Goal: Navigation & Orientation: Find specific page/section

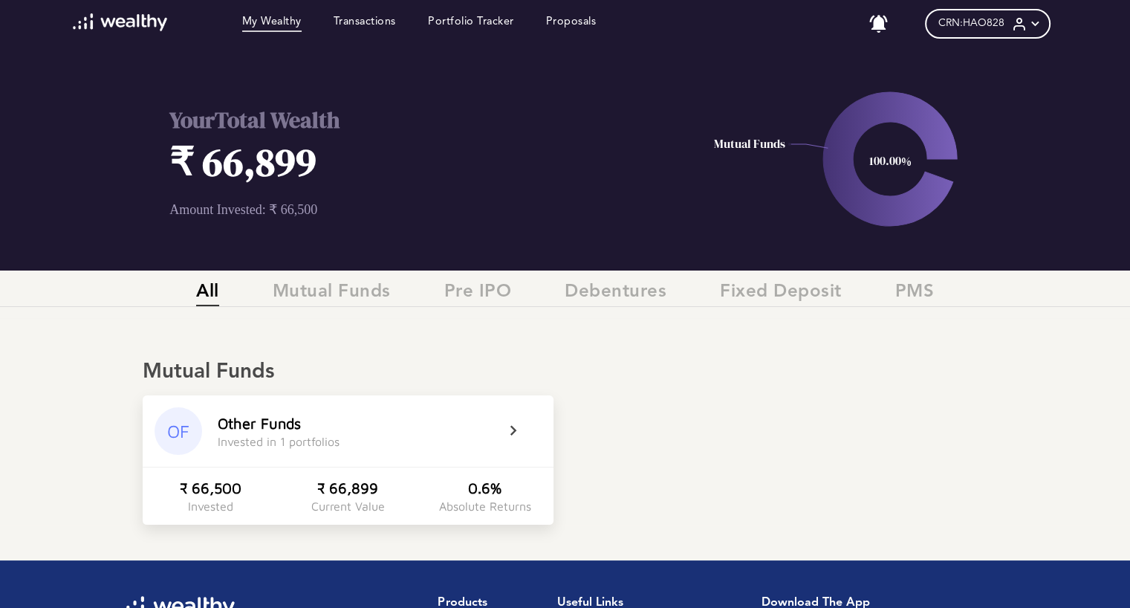
click at [1035, 29] on icon at bounding box center [1035, 24] width 16 height 16
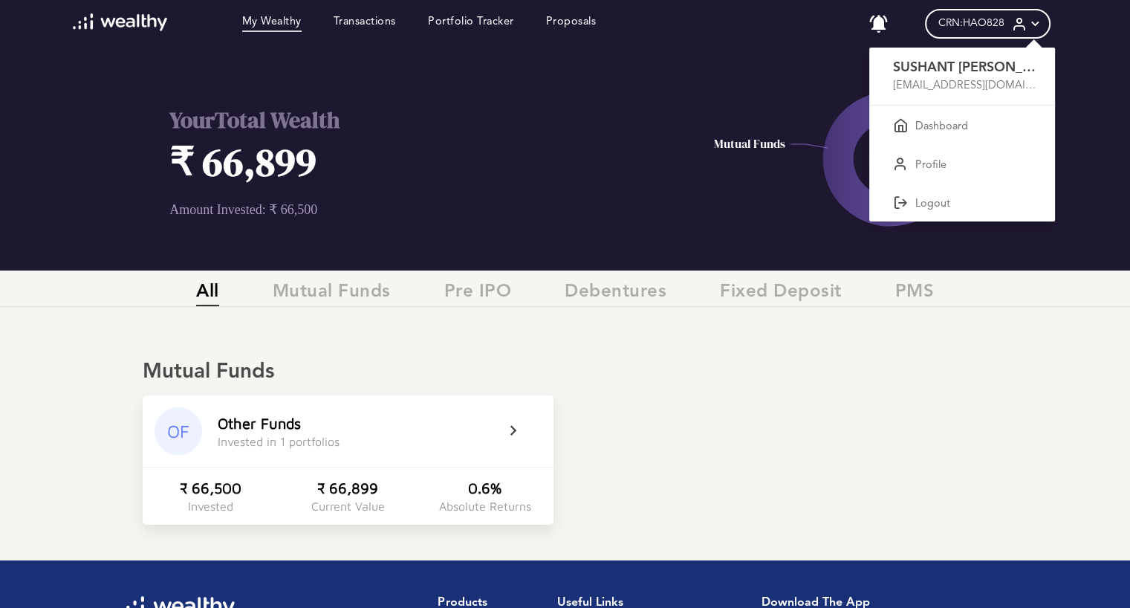
click at [309, 296] on div at bounding box center [565, 304] width 1130 height 608
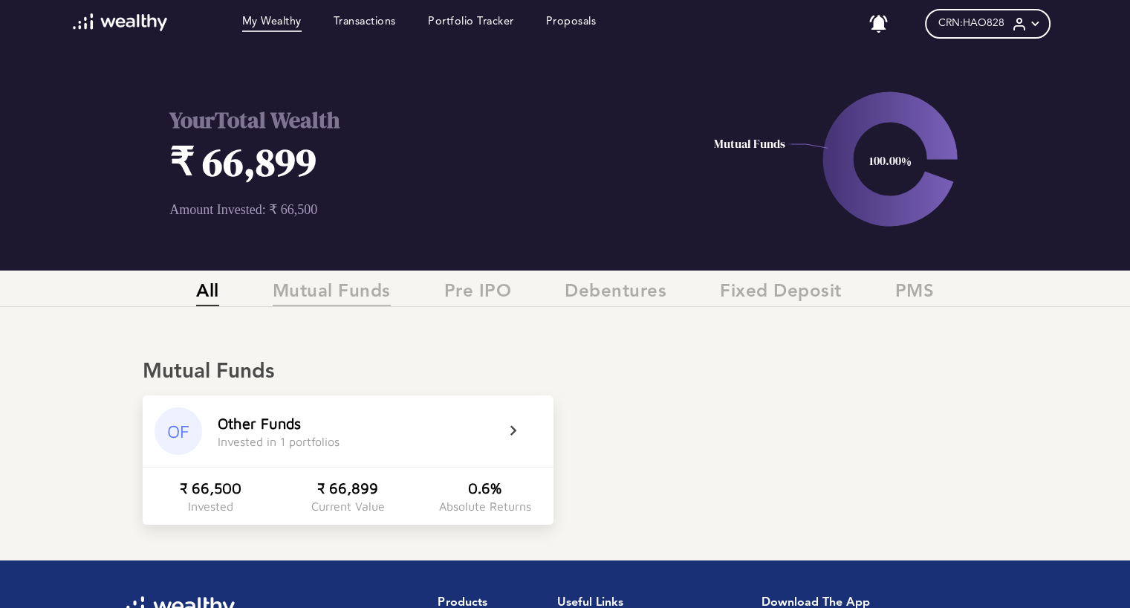
click at [324, 304] on span "Mutual Funds" at bounding box center [332, 294] width 118 height 25
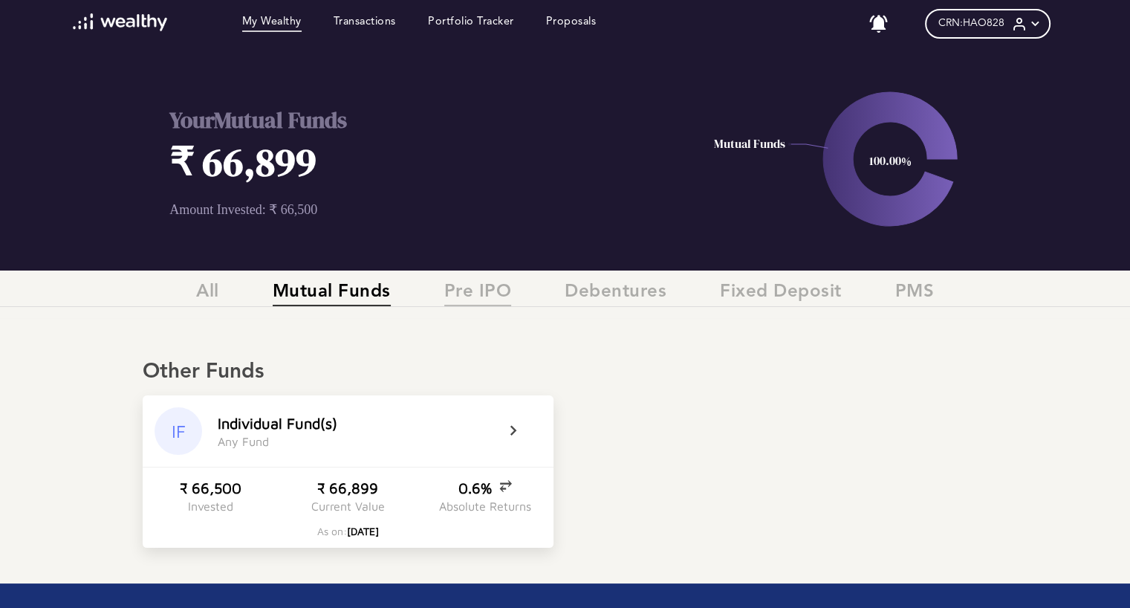
click at [483, 295] on span "Pre IPO" at bounding box center [478, 294] width 68 height 25
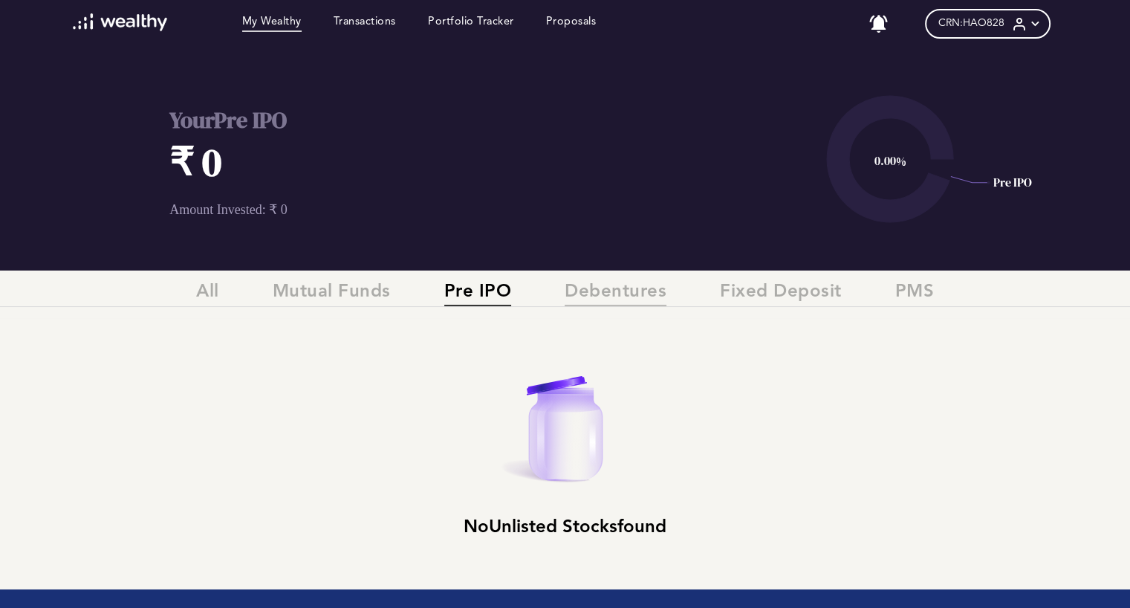
click at [622, 296] on span "Debentures" at bounding box center [616, 294] width 102 height 25
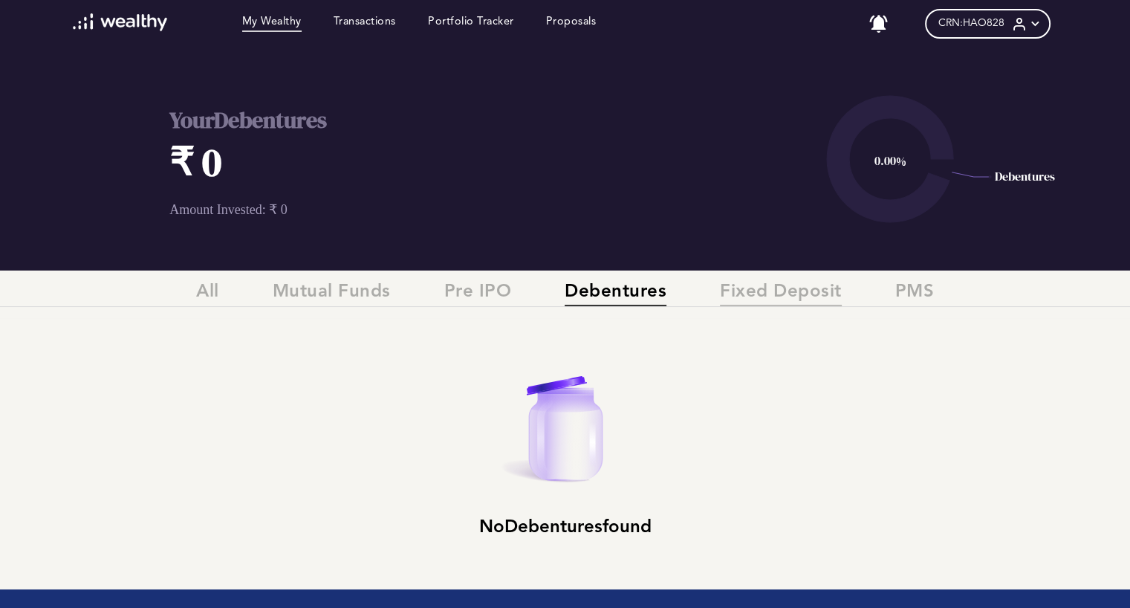
click at [770, 298] on span "Fixed Deposit" at bounding box center [781, 294] width 122 height 25
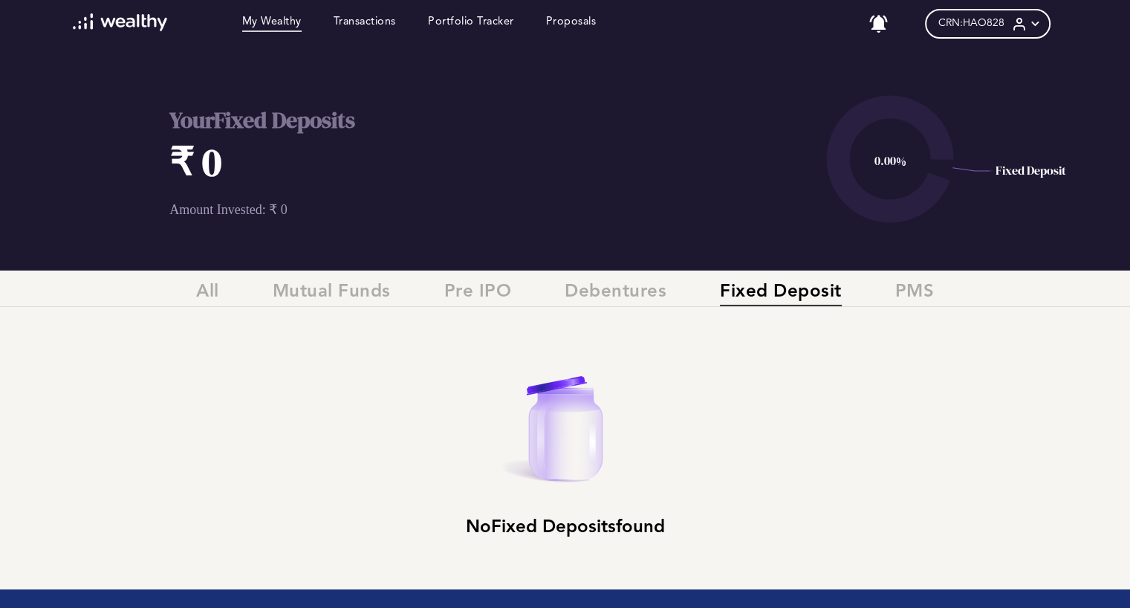
click at [933, 302] on div "All Mutual Funds Pre IPO Debentures Fixed Deposit PMS" at bounding box center [565, 294] width 1130 height 25
click at [912, 289] on span "PMS" at bounding box center [914, 294] width 39 height 25
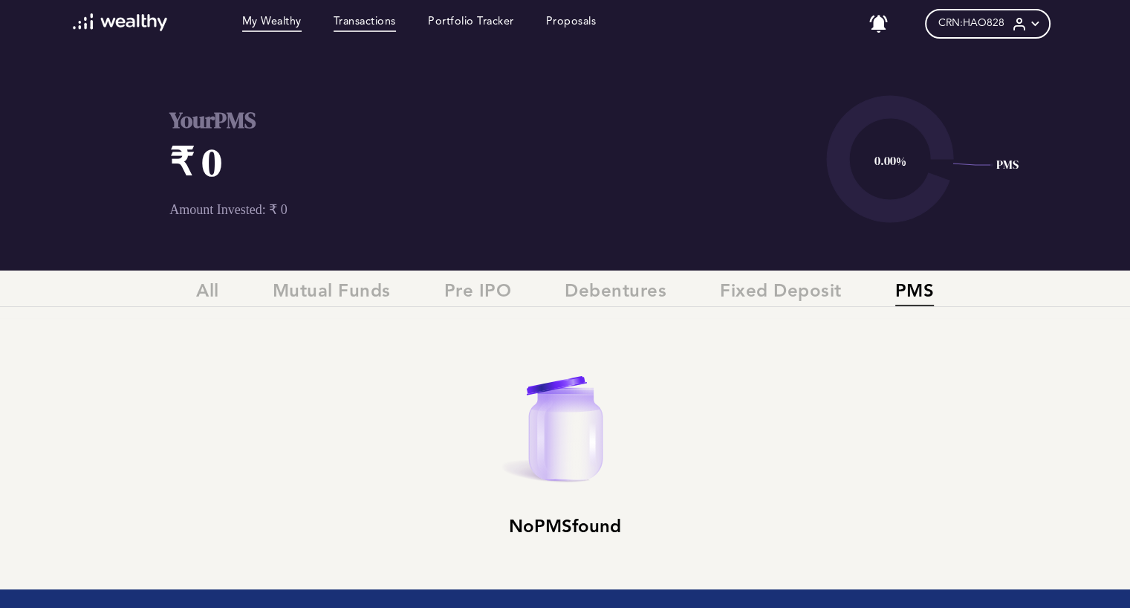
click at [357, 28] on link "Transactions" at bounding box center [365, 24] width 62 height 16
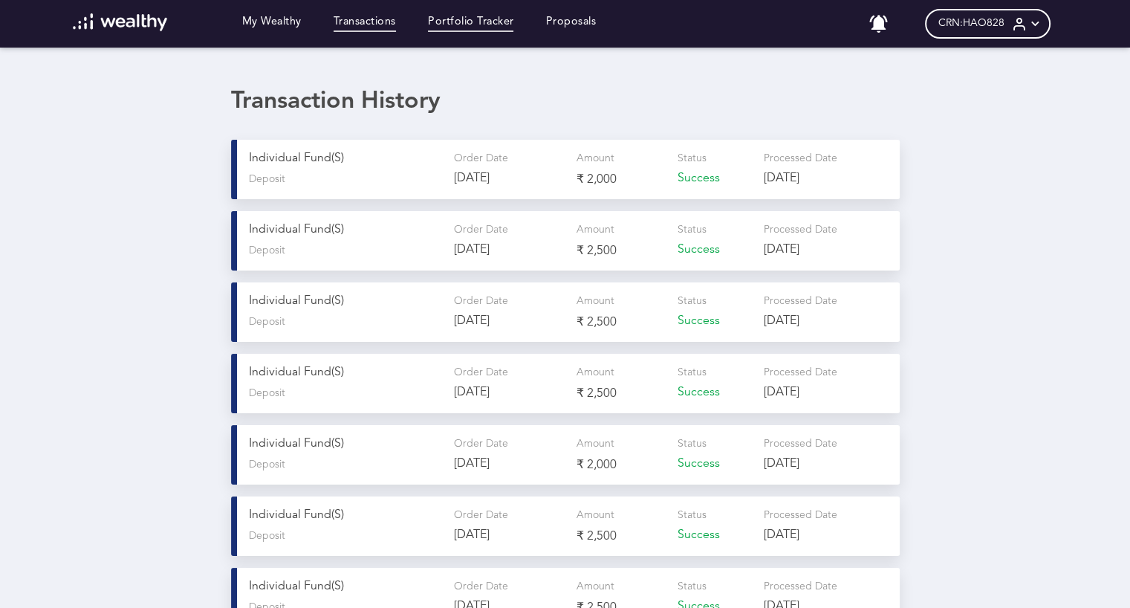
click at [474, 19] on link "Portfolio Tracker" at bounding box center [471, 24] width 86 height 16
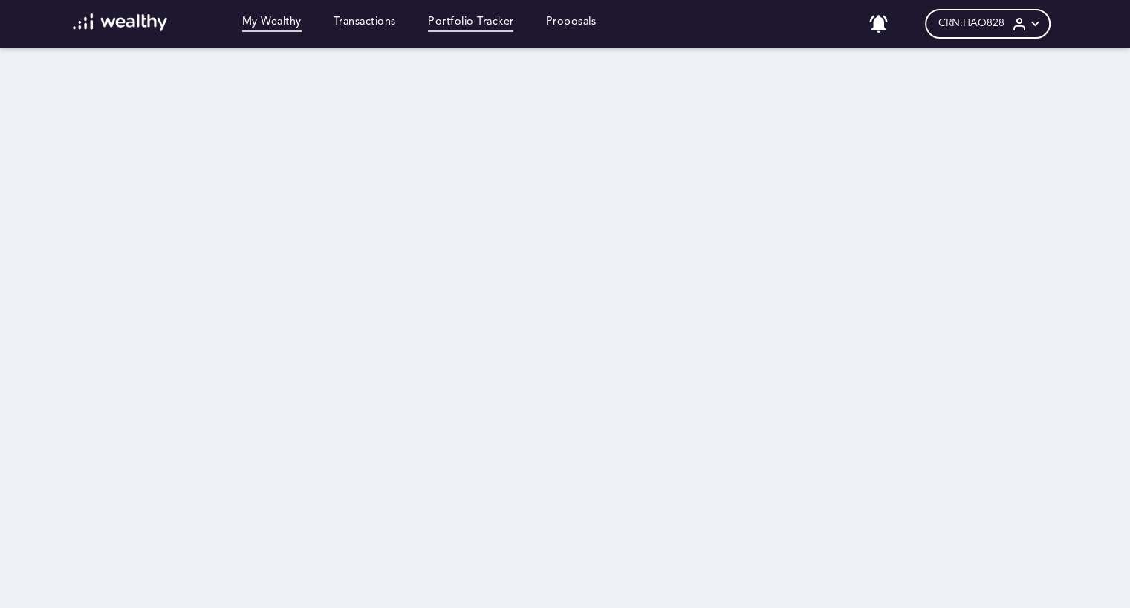
click at [274, 25] on link "My Wealthy" at bounding box center [271, 24] width 59 height 16
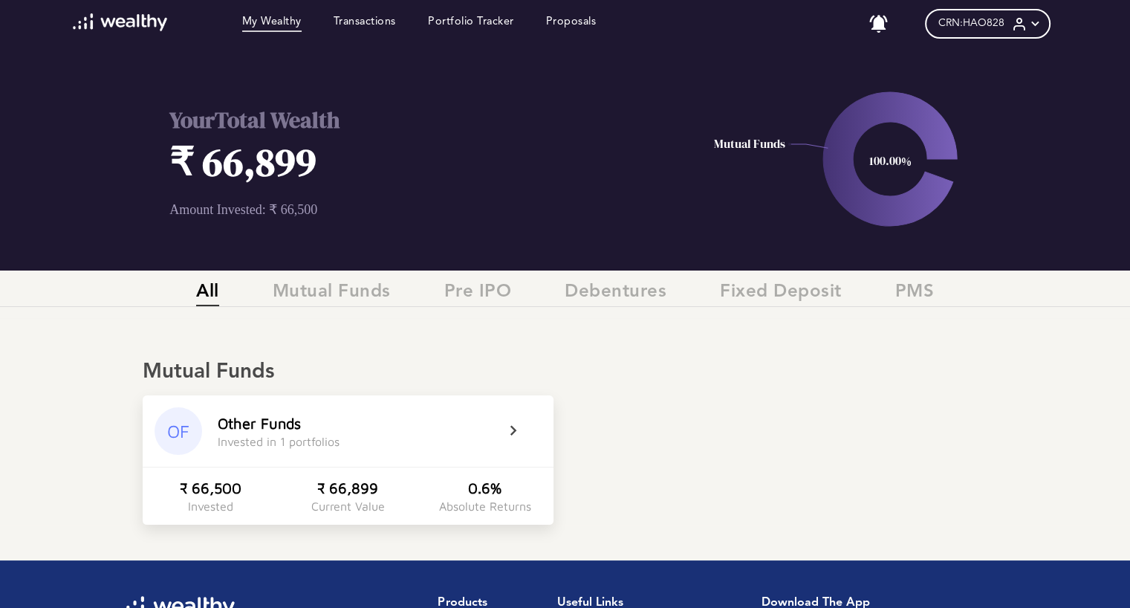
click at [1043, 27] on icon at bounding box center [1035, 24] width 16 height 16
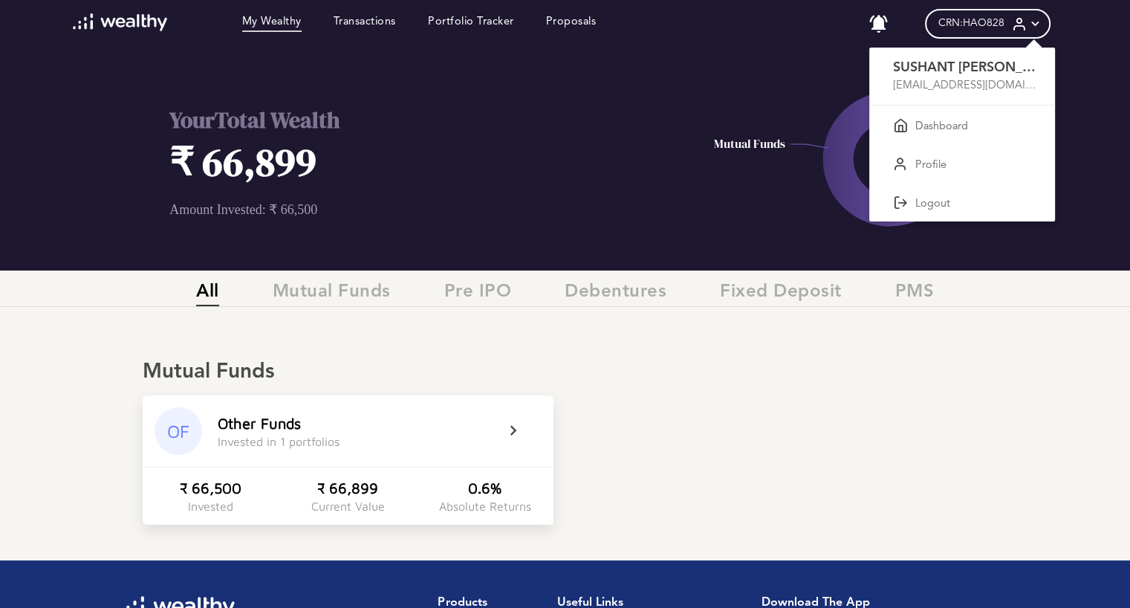
click at [688, 387] on div at bounding box center [565, 304] width 1130 height 608
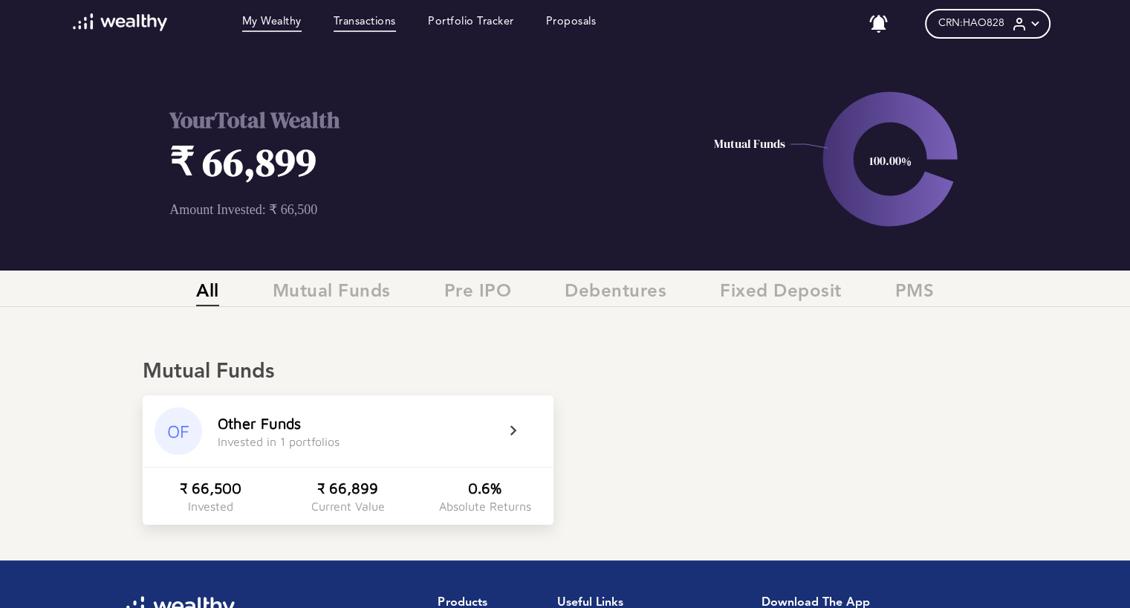
click at [382, 20] on link "Transactions" at bounding box center [365, 24] width 62 height 16
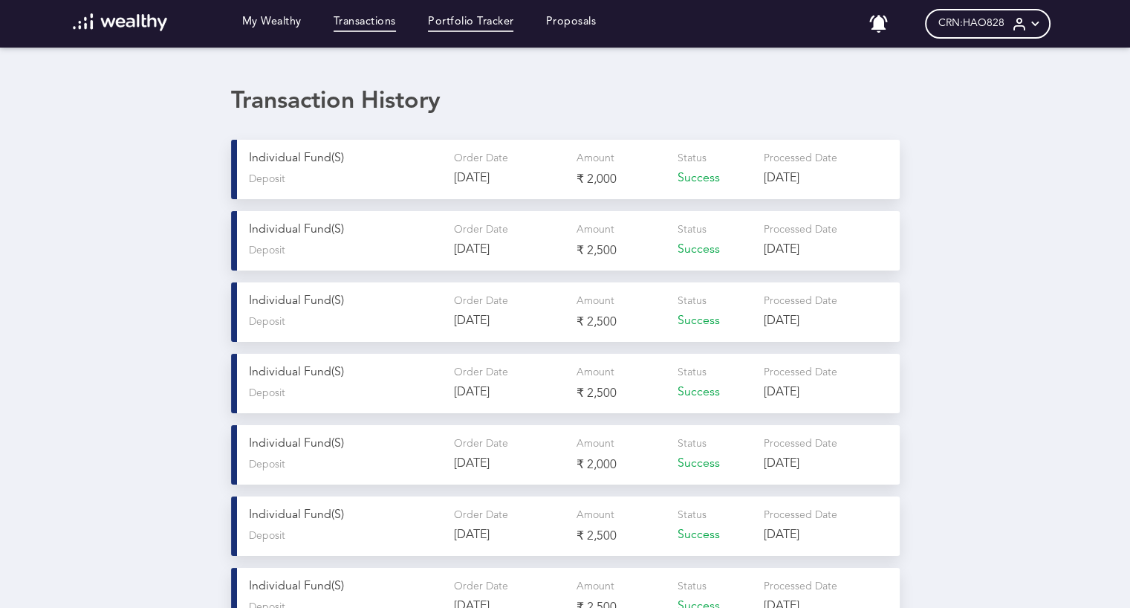
click at [478, 22] on link "Portfolio Tracker" at bounding box center [471, 24] width 86 height 16
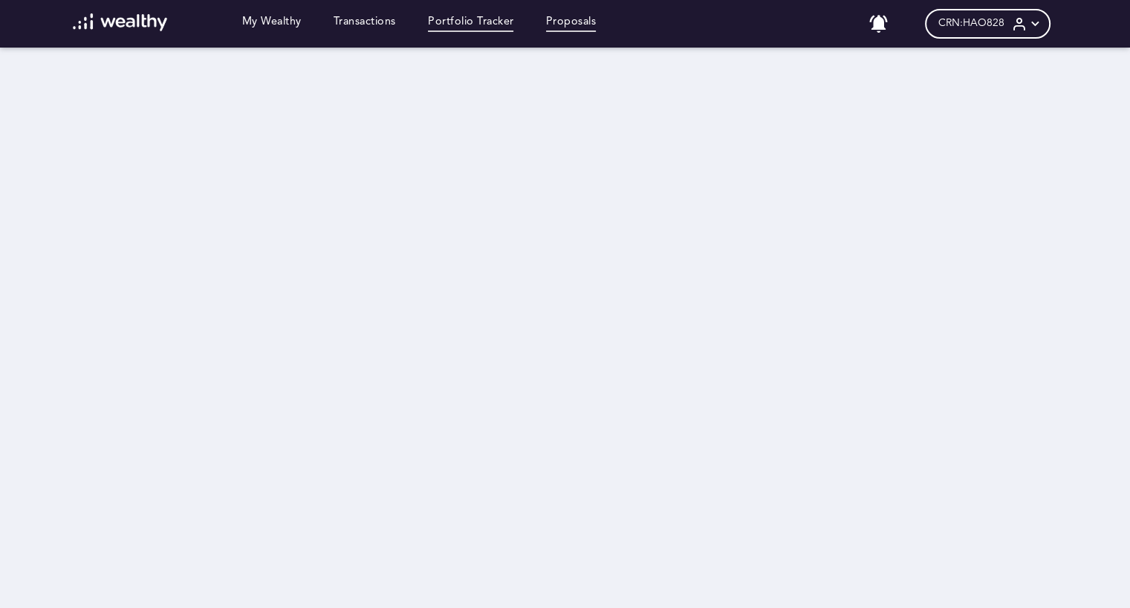
click at [567, 31] on link "Proposals" at bounding box center [571, 24] width 51 height 16
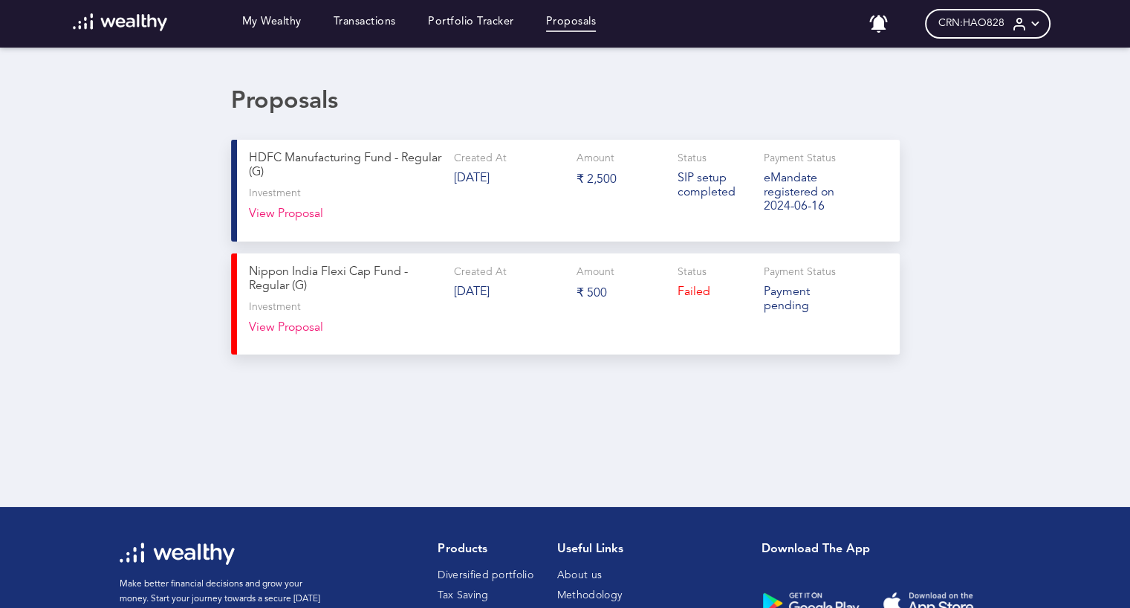
click at [133, 13] on img at bounding box center [120, 22] width 94 height 18
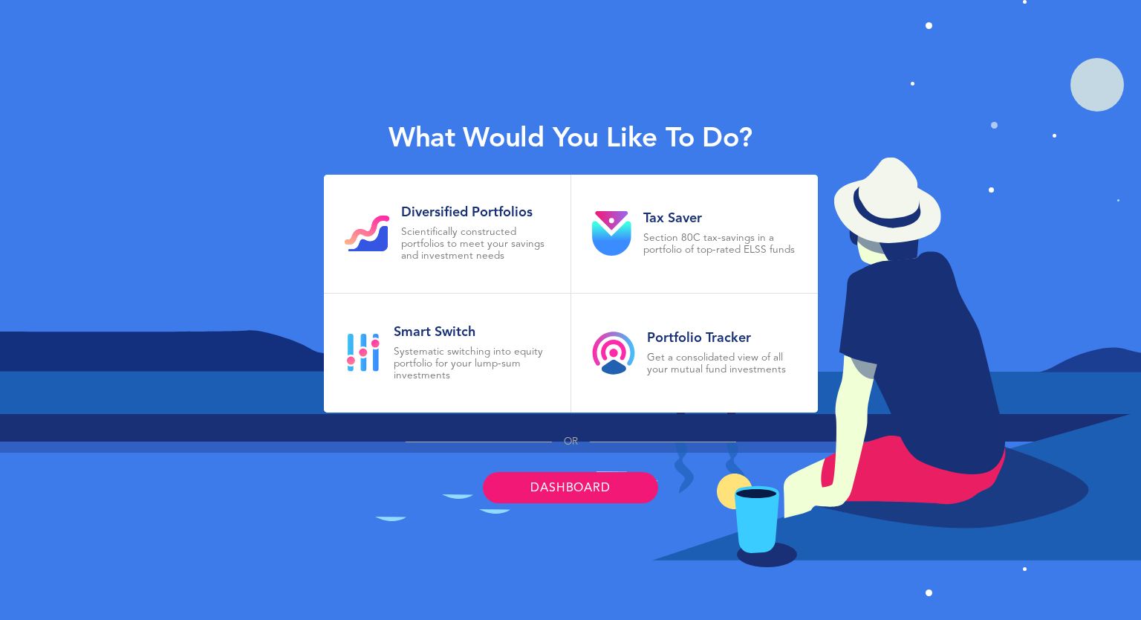
click at [583, 484] on link "Dashboard" at bounding box center [570, 487] width 175 height 31
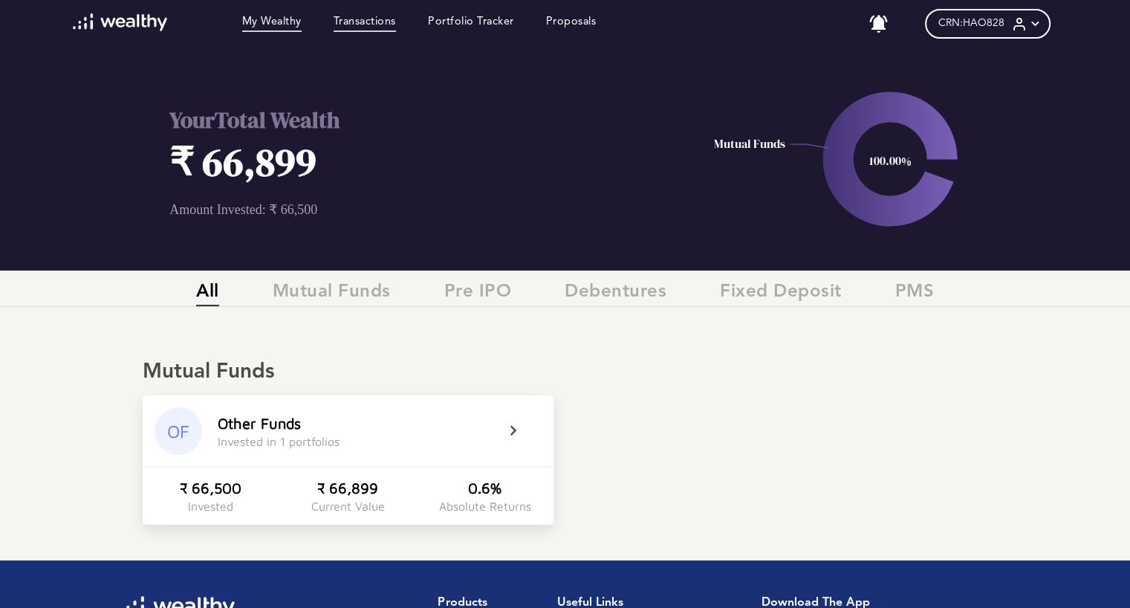
click at [380, 19] on link "Transactions" at bounding box center [365, 24] width 62 height 16
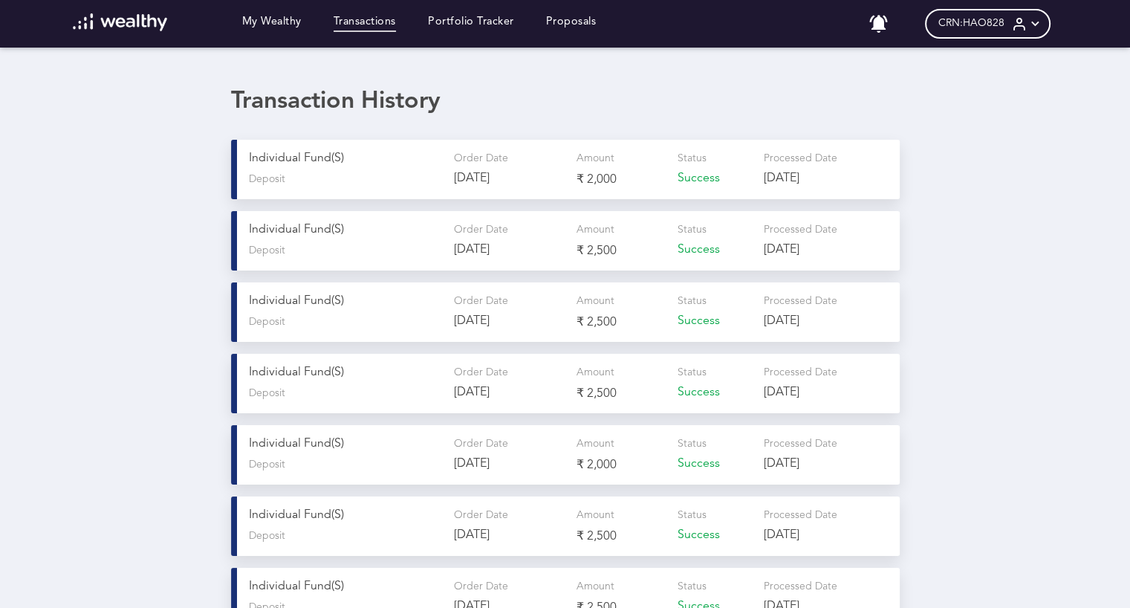
click at [882, 22] on icon at bounding box center [879, 24] width 22 height 22
click at [963, 102] on div at bounding box center [565, 304] width 1130 height 608
click at [1043, 25] on icon at bounding box center [1035, 24] width 16 height 16
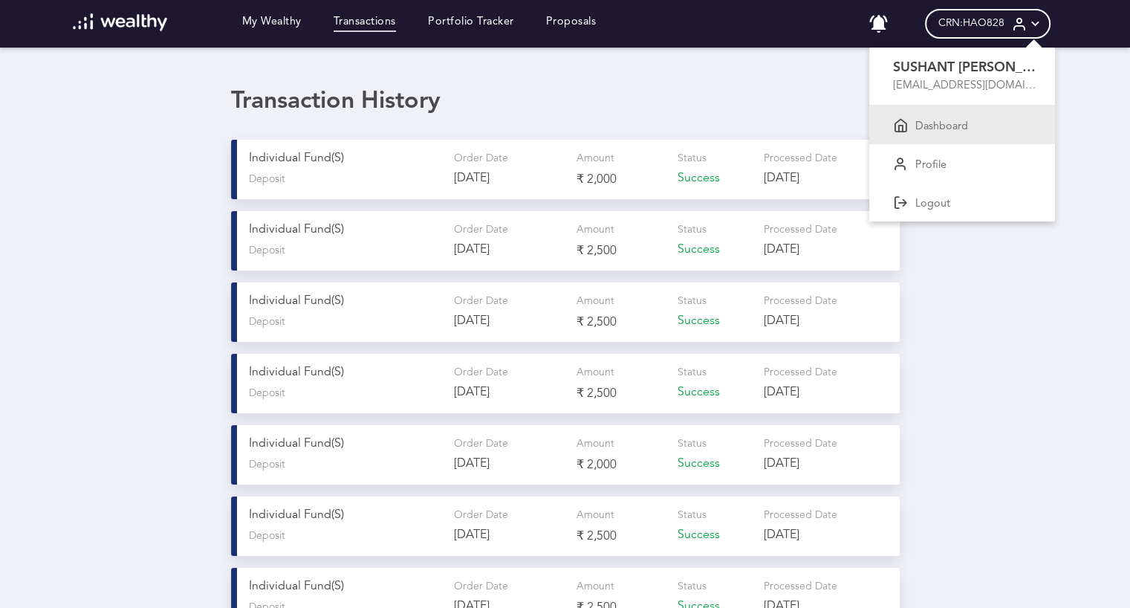
click at [962, 123] on p "Dashboard" at bounding box center [941, 126] width 53 height 13
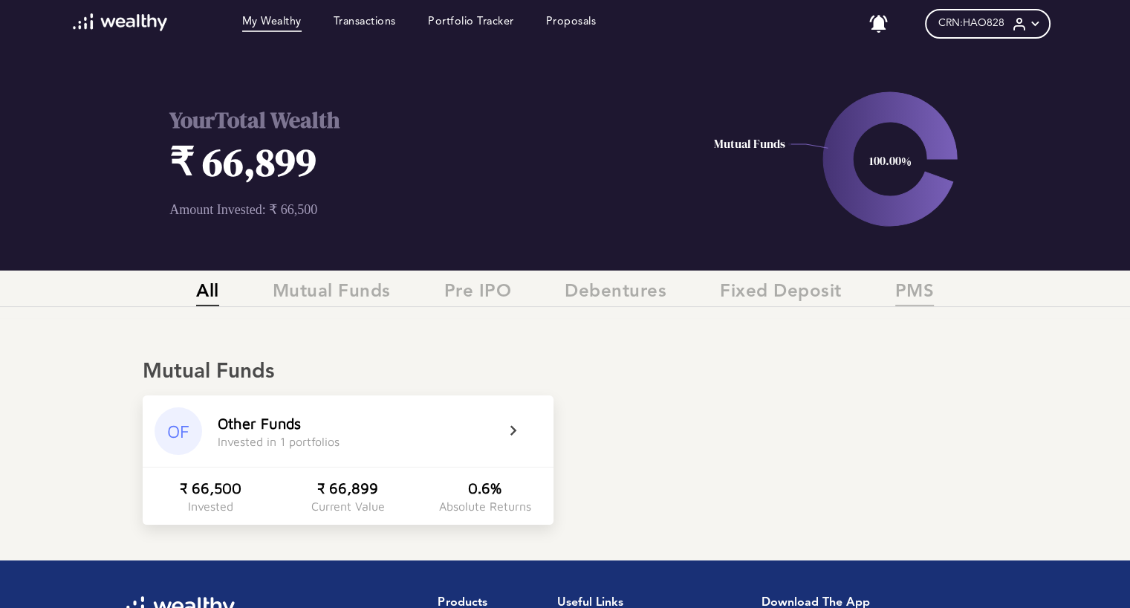
click at [915, 293] on span "PMS" at bounding box center [914, 294] width 39 height 25
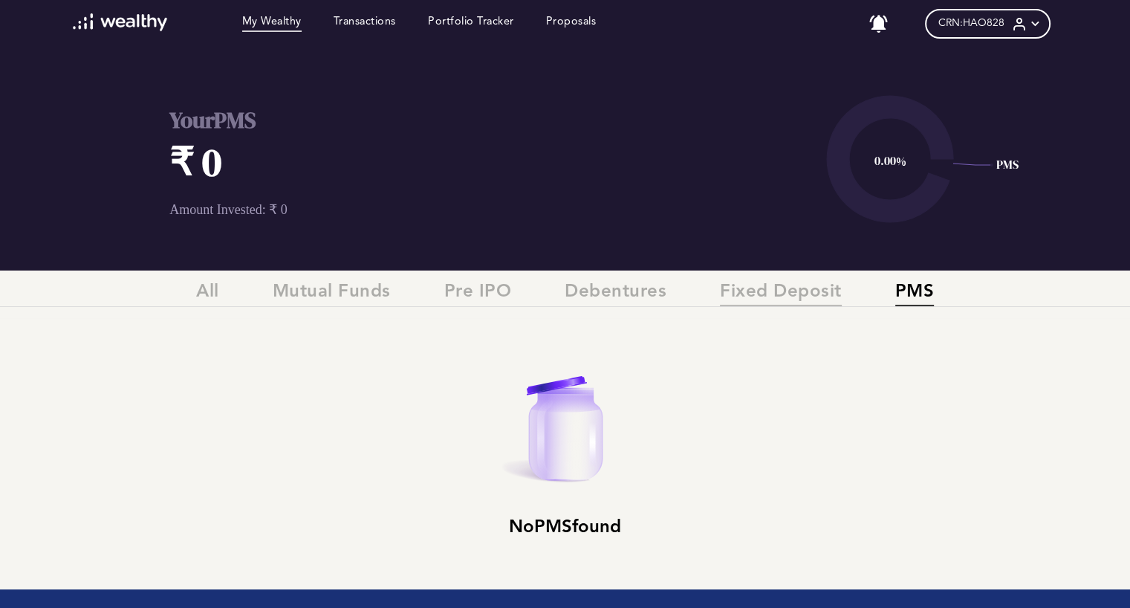
click at [799, 303] on span "Fixed Deposit" at bounding box center [781, 294] width 122 height 25
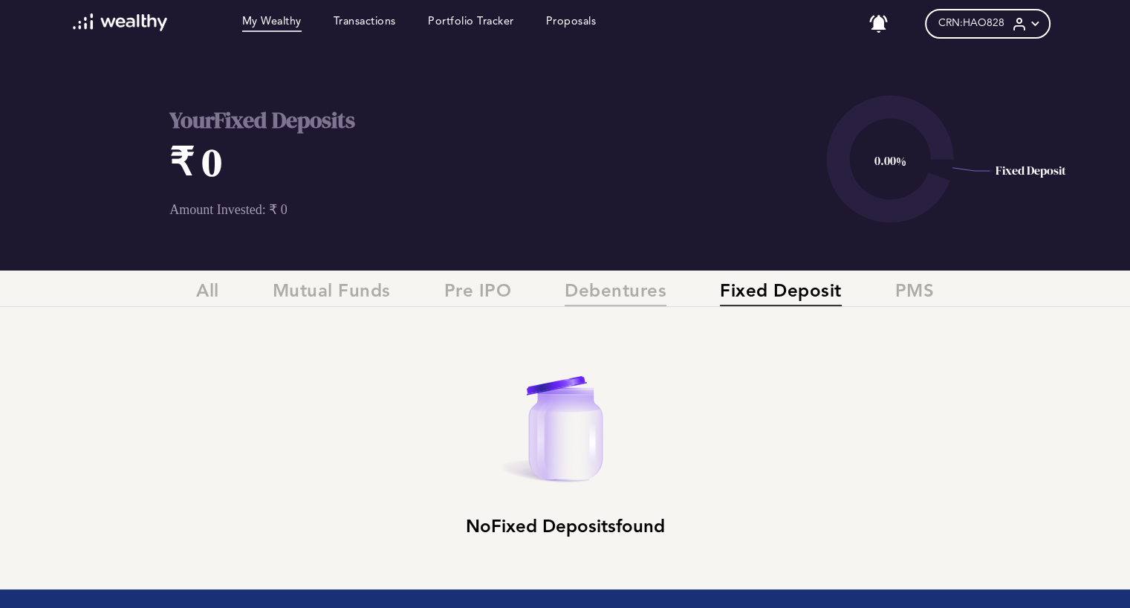
click at [627, 298] on span "Debentures" at bounding box center [616, 294] width 102 height 25
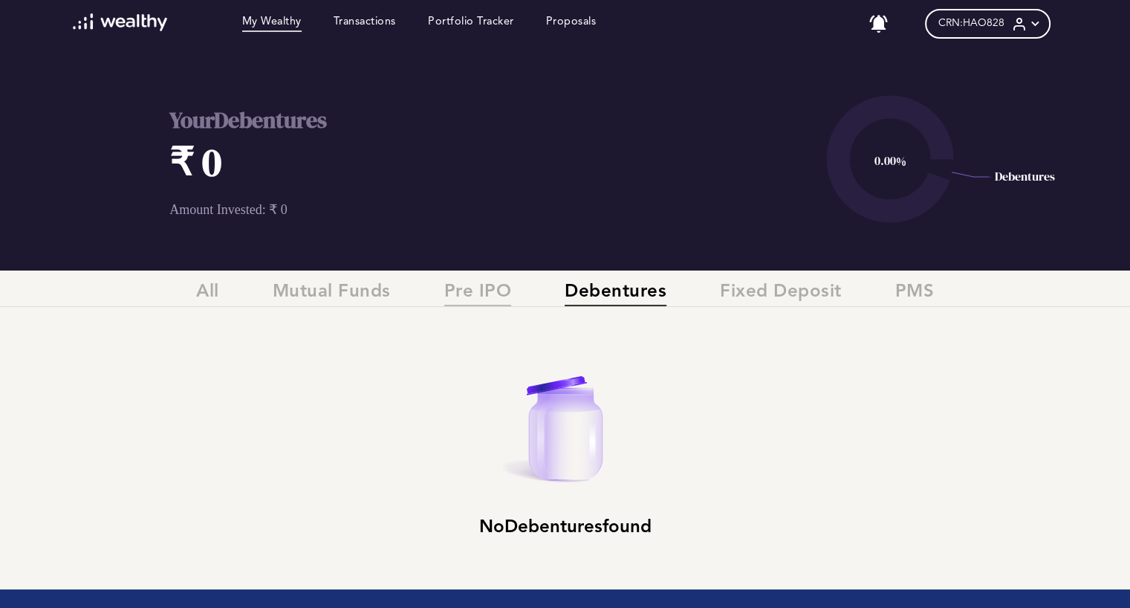
click at [479, 287] on span "Pre IPO" at bounding box center [478, 294] width 68 height 25
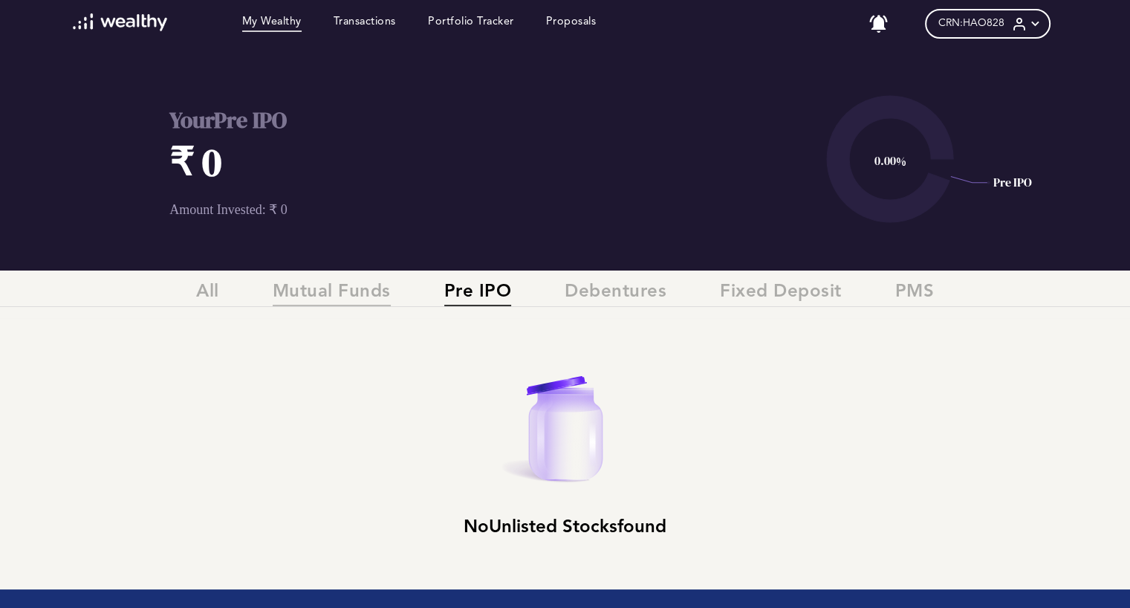
click at [351, 290] on span "Mutual Funds" at bounding box center [332, 294] width 118 height 25
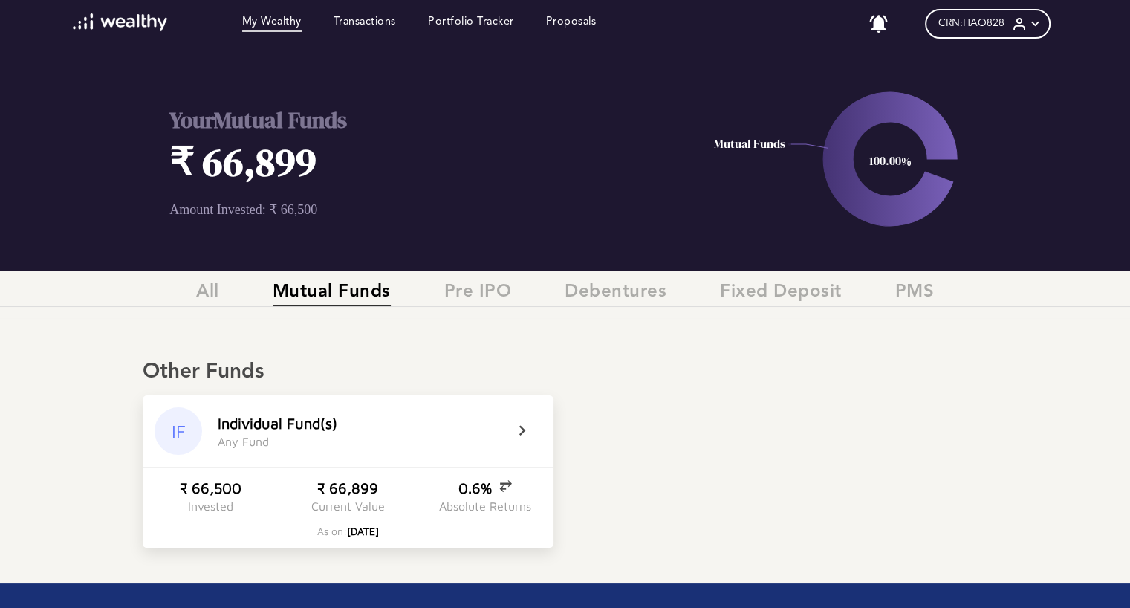
click at [518, 429] on icon at bounding box center [531, 431] width 37 height 18
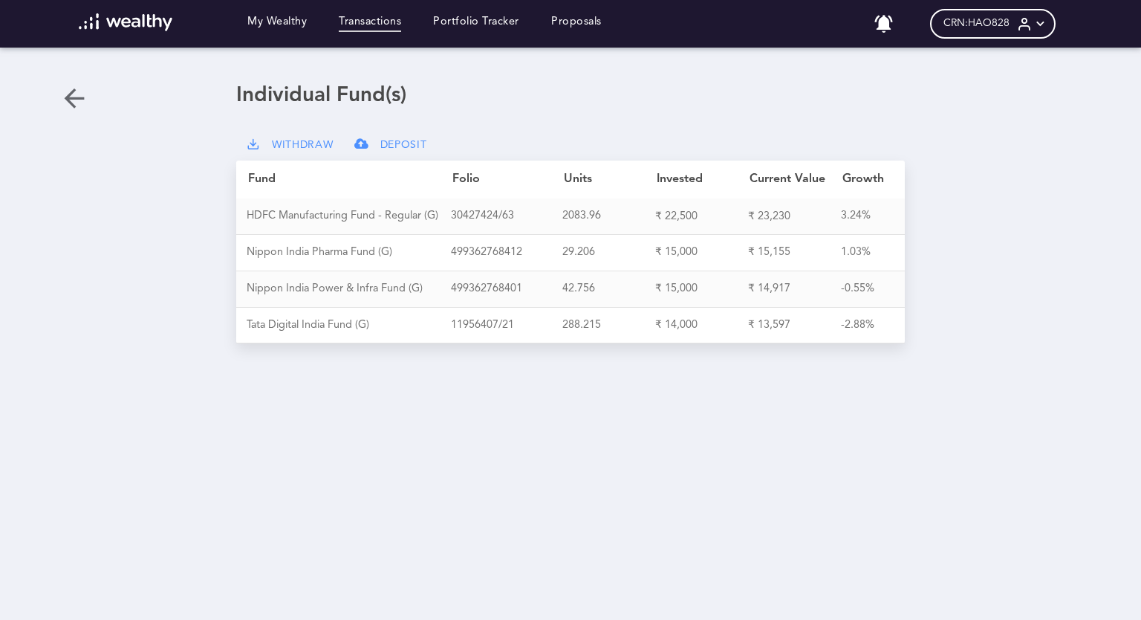
click at [366, 22] on link "Transactions" at bounding box center [370, 24] width 62 height 16
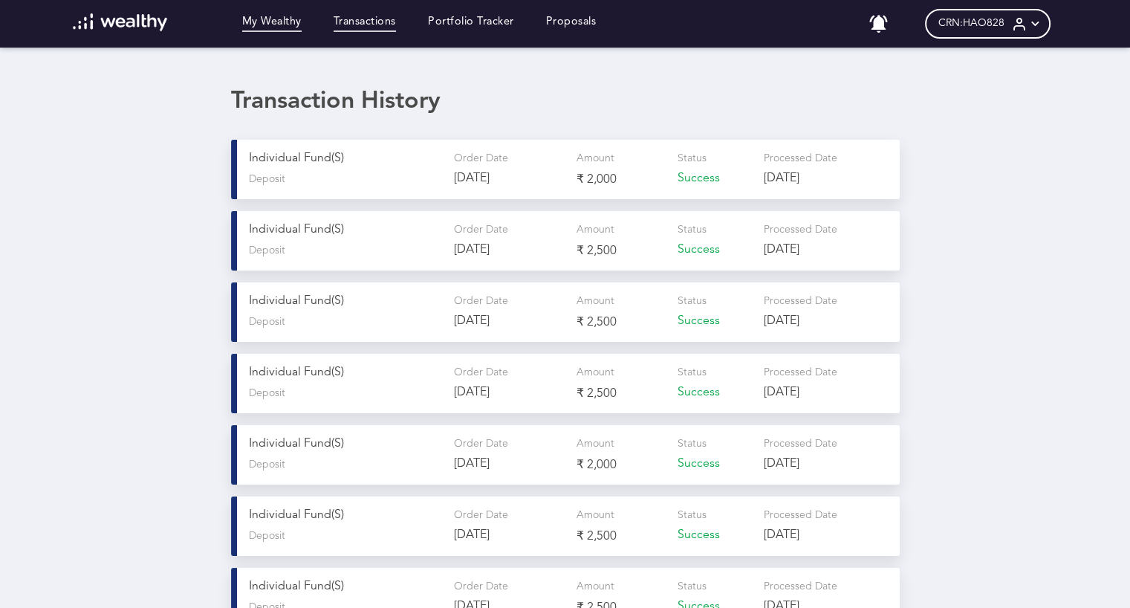
click at [276, 25] on link "My Wealthy" at bounding box center [271, 24] width 59 height 16
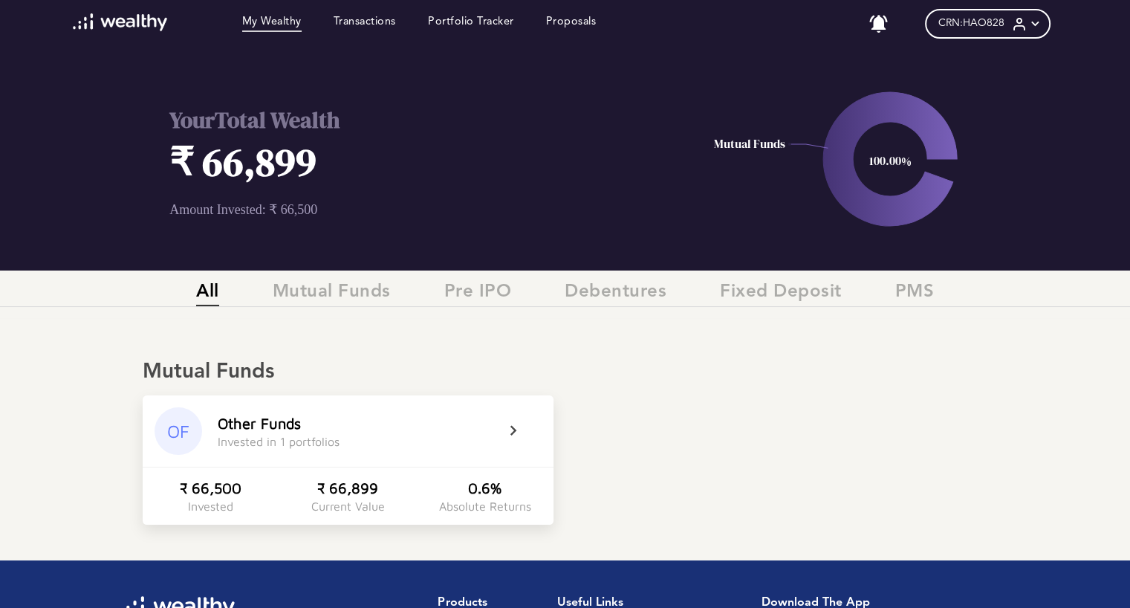
click at [1043, 25] on icon at bounding box center [1035, 24] width 16 height 16
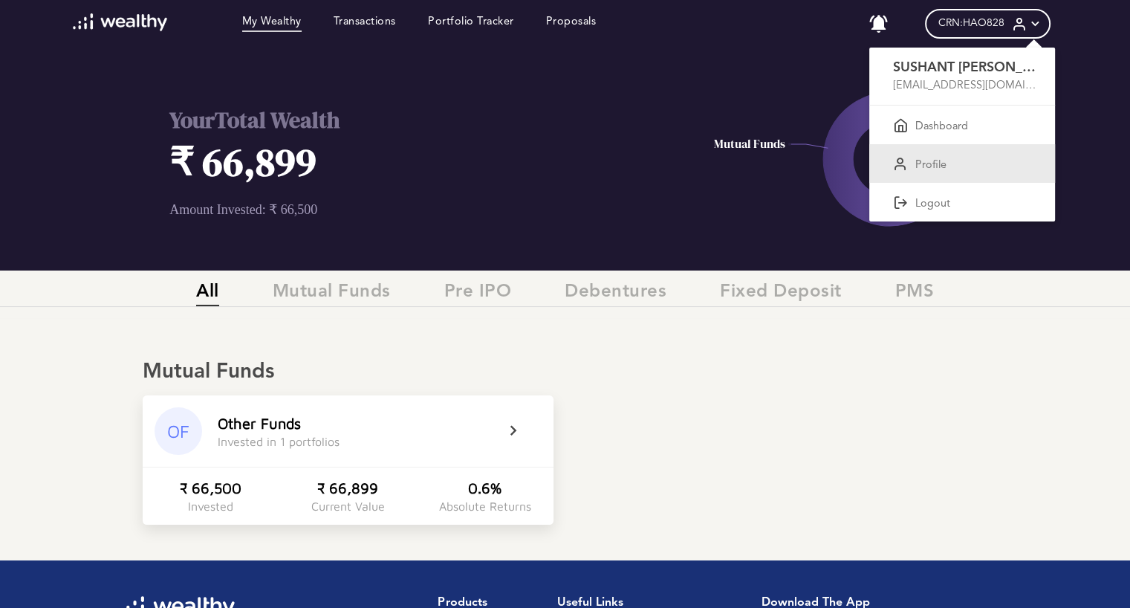
click at [937, 176] on div "Profile" at bounding box center [962, 163] width 186 height 39
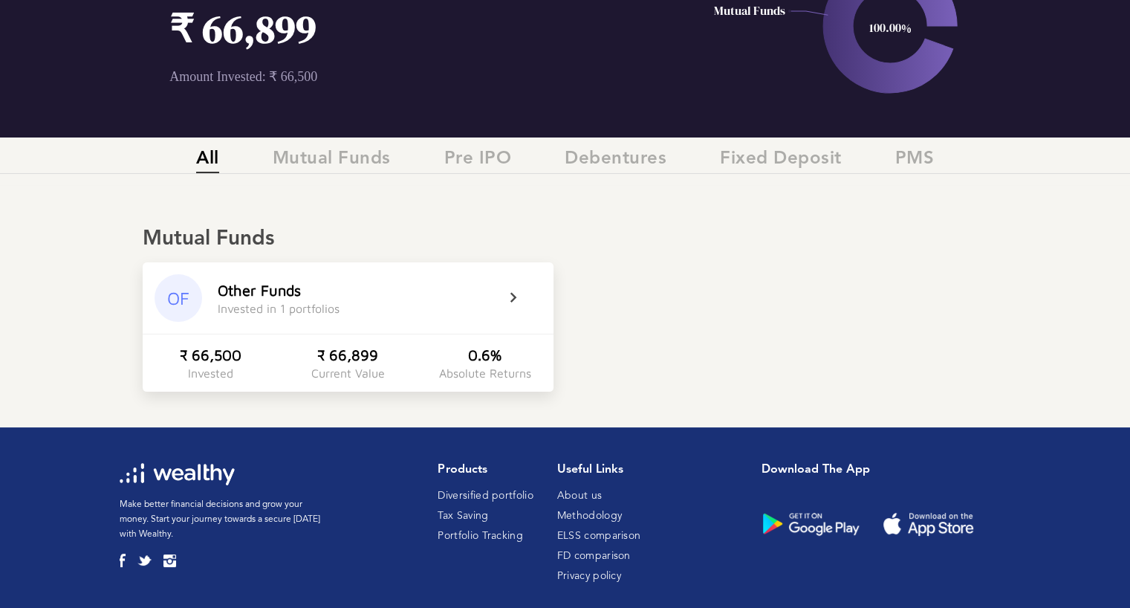
scroll to position [151, 0]
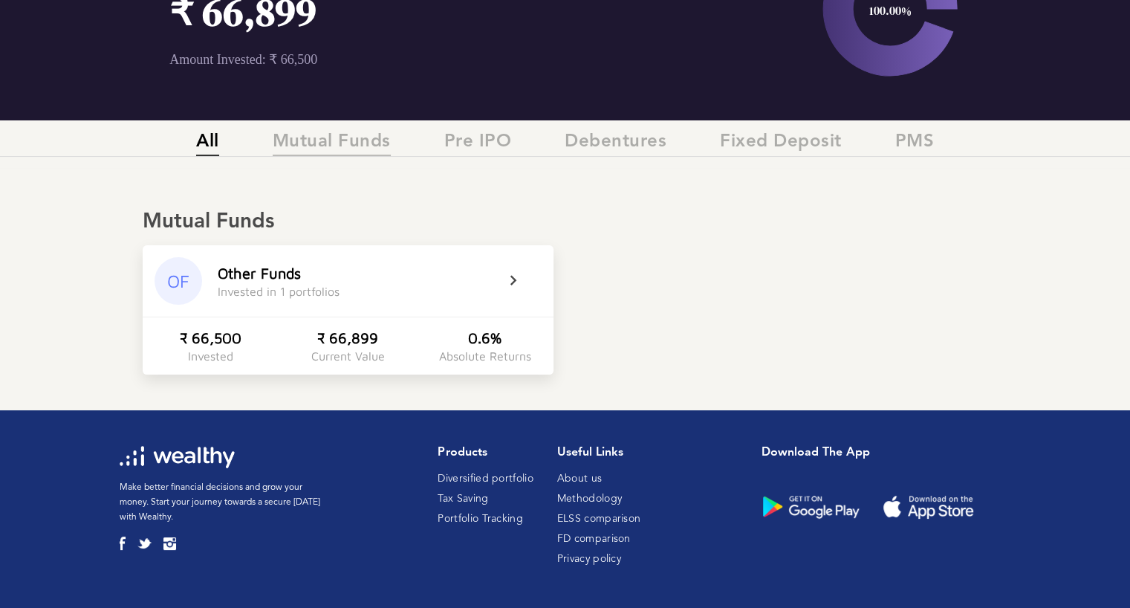
click at [362, 152] on span "Mutual Funds" at bounding box center [332, 143] width 118 height 25
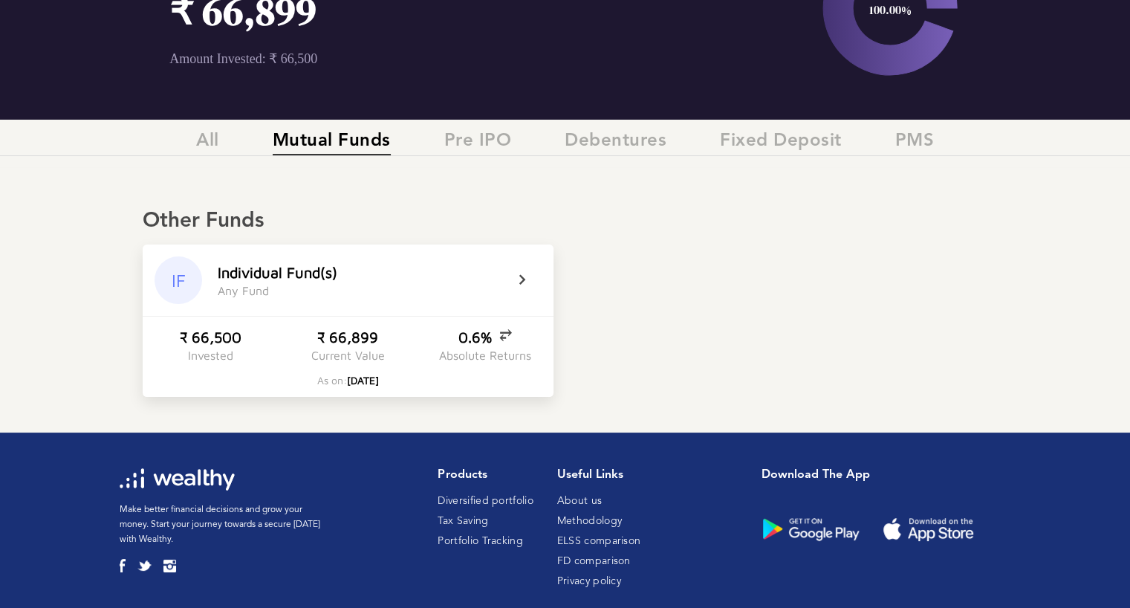
click at [524, 287] on icon at bounding box center [531, 280] width 37 height 18
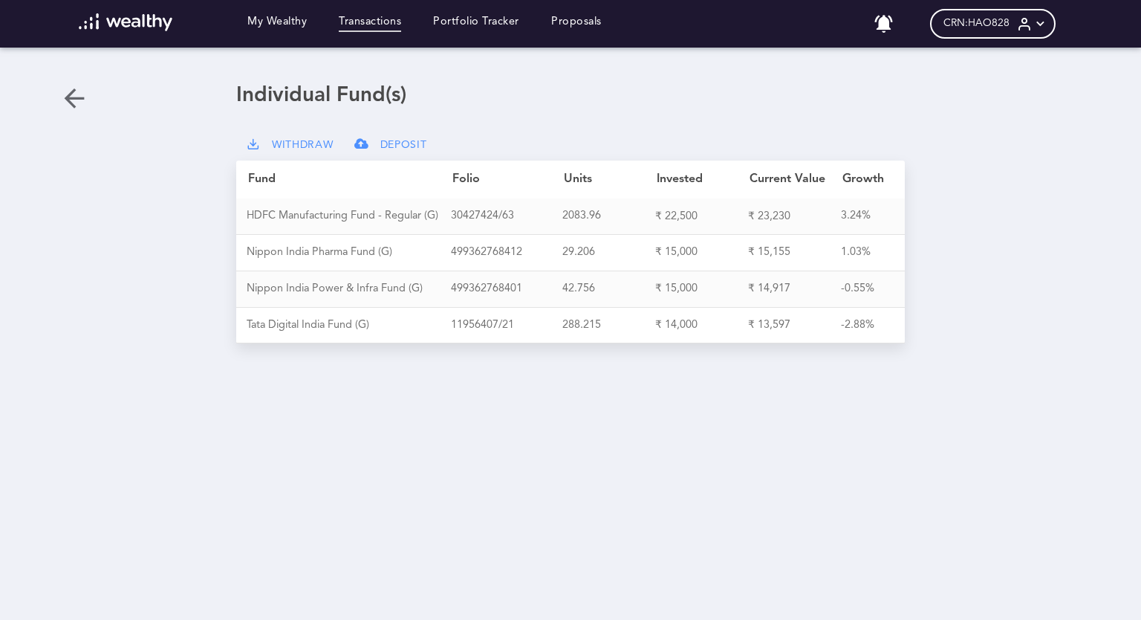
click at [380, 22] on link "Transactions" at bounding box center [370, 24] width 62 height 16
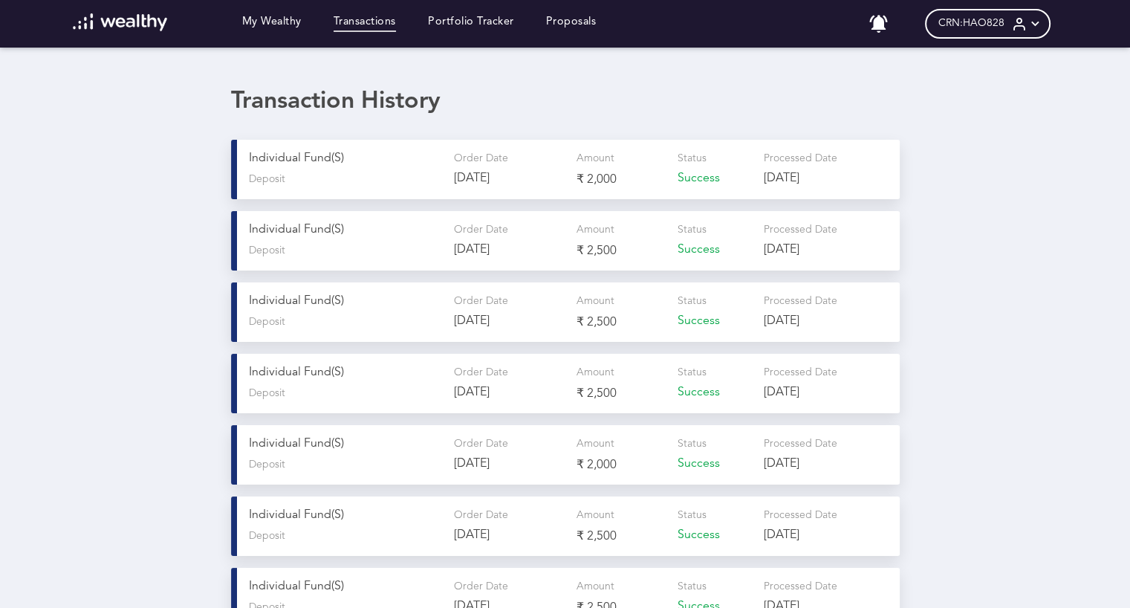
click at [669, 104] on div "Transaction History" at bounding box center [565, 102] width 669 height 28
